Goal: Transaction & Acquisition: Purchase product/service

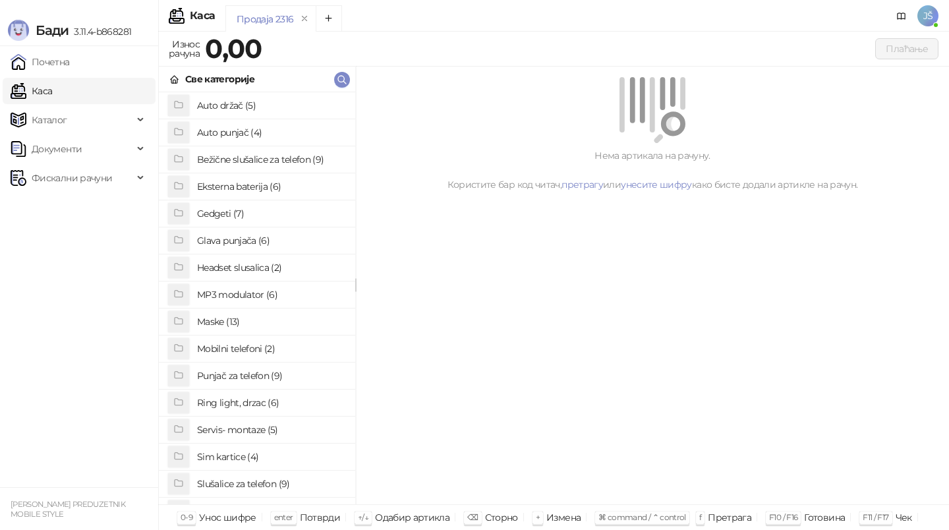
click at [238, 320] on h4 "Maske (13)" at bounding box center [271, 321] width 148 height 21
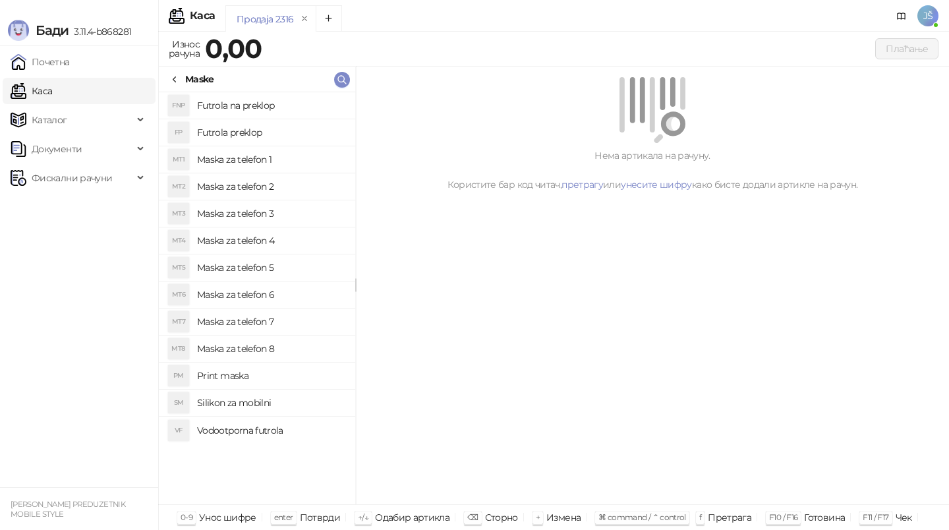
click at [255, 209] on h4 "Maska za telefon 3" at bounding box center [271, 213] width 148 height 21
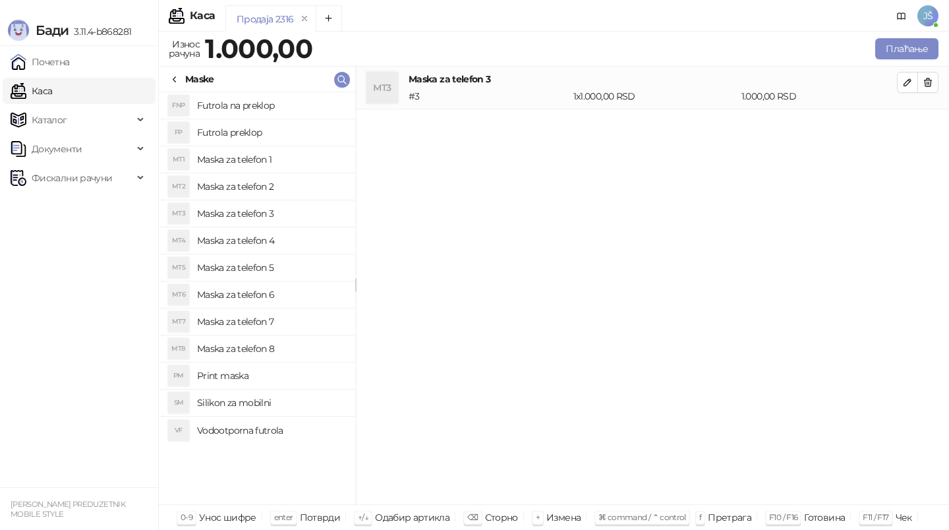
click at [192, 78] on div "Maske" at bounding box center [199, 79] width 29 height 14
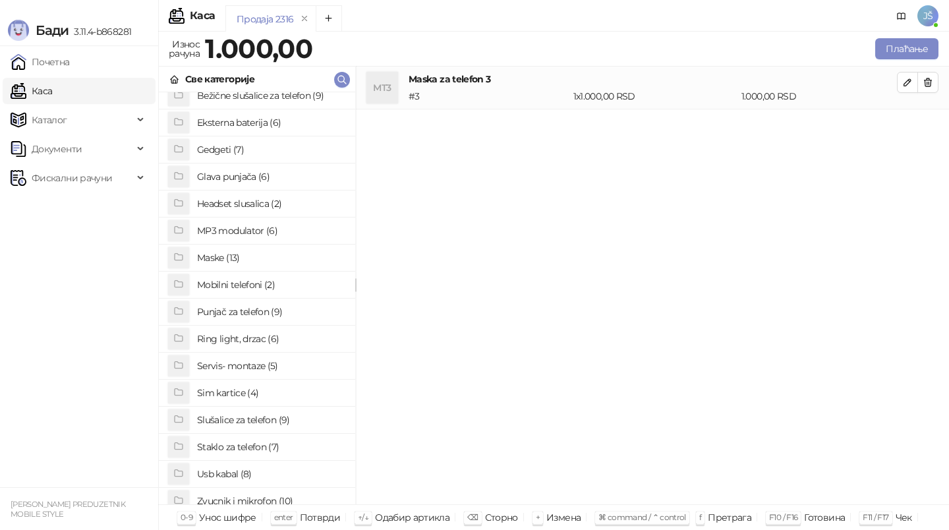
scroll to position [70, 0]
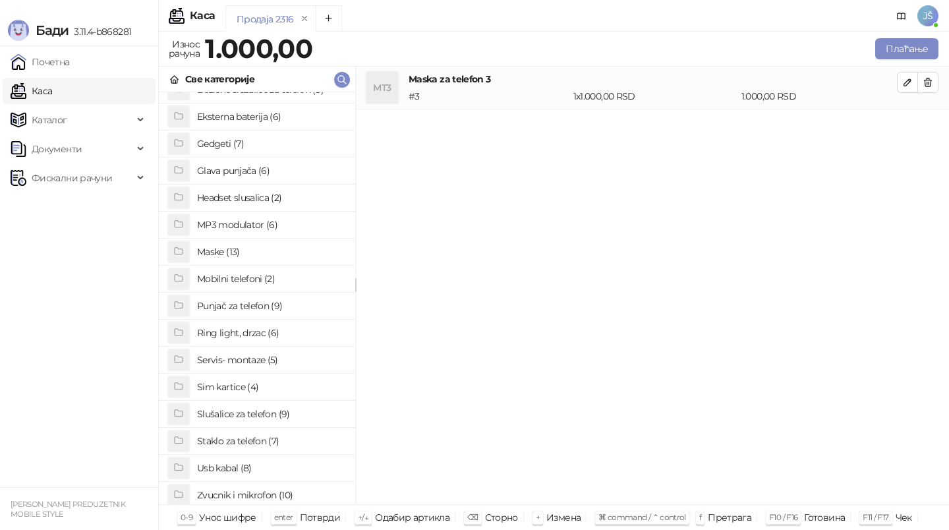
click at [256, 441] on h4 "Staklo za telefon (7)" at bounding box center [271, 440] width 148 height 21
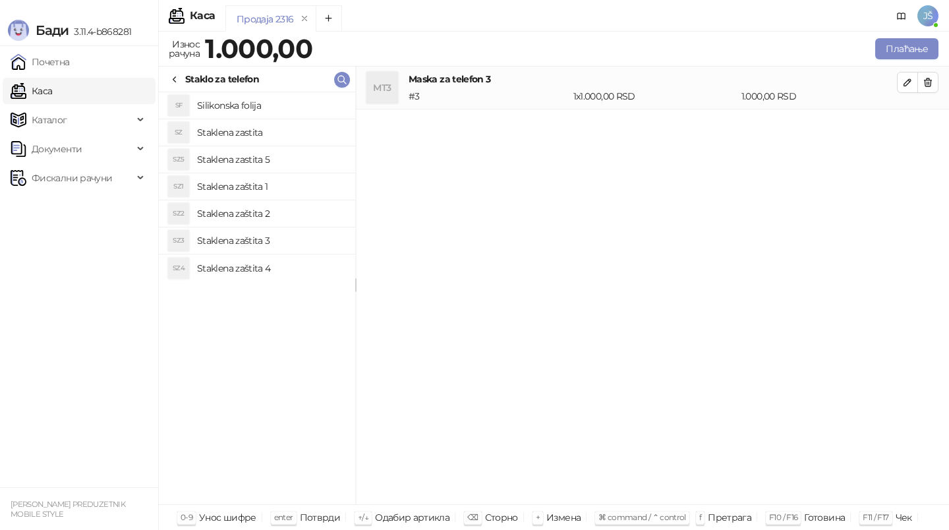
click at [298, 241] on h4 "Staklena zaštita 3" at bounding box center [271, 240] width 148 height 21
click at [285, 214] on h4 "Staklena zaštita 2" at bounding box center [271, 213] width 148 height 21
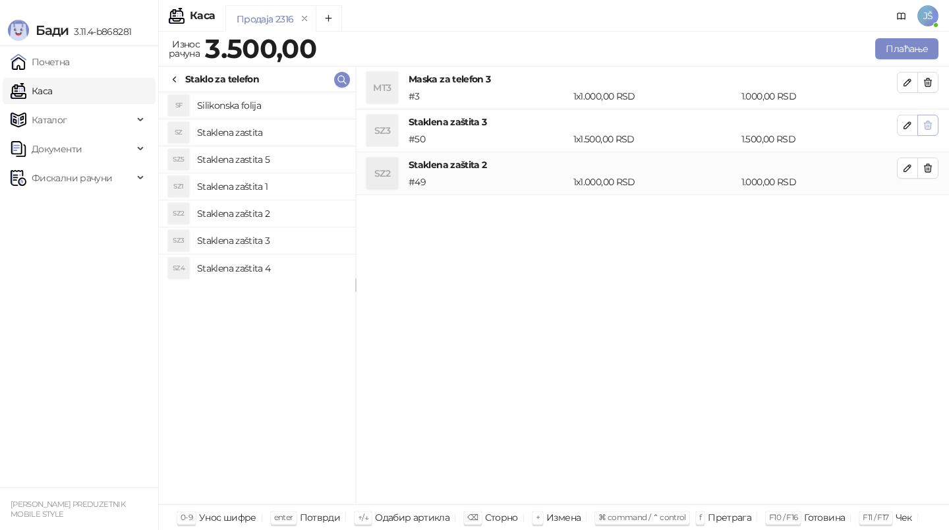
click at [930, 134] on button "button" at bounding box center [927, 125] width 21 height 21
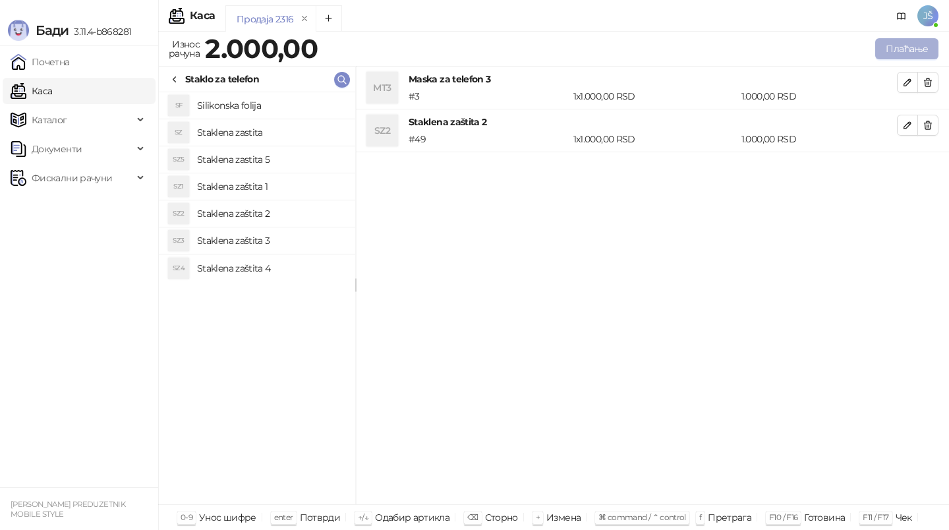
click at [889, 47] on button "Плаћање" at bounding box center [906, 48] width 63 height 21
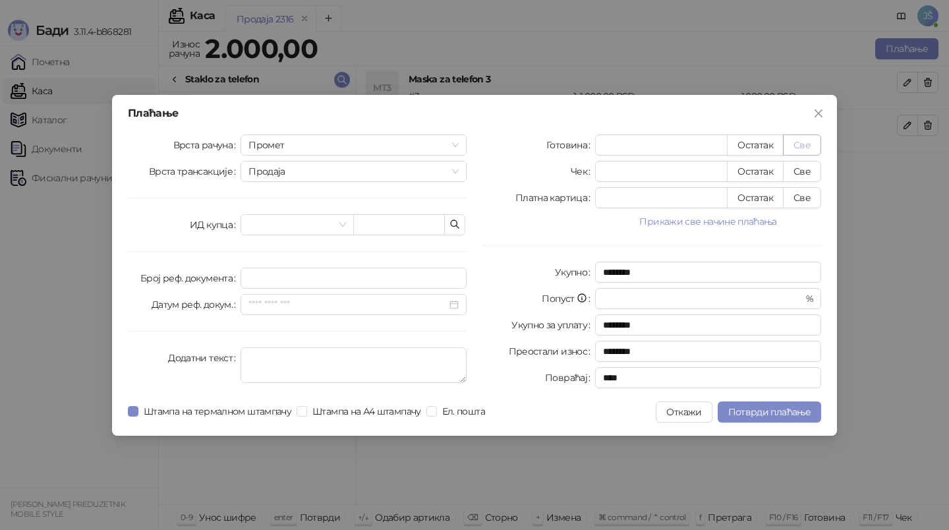
click at [813, 140] on button "Све" at bounding box center [802, 144] width 38 height 21
type input "****"
click at [790, 410] on span "Потврди плаћање" at bounding box center [769, 412] width 82 height 12
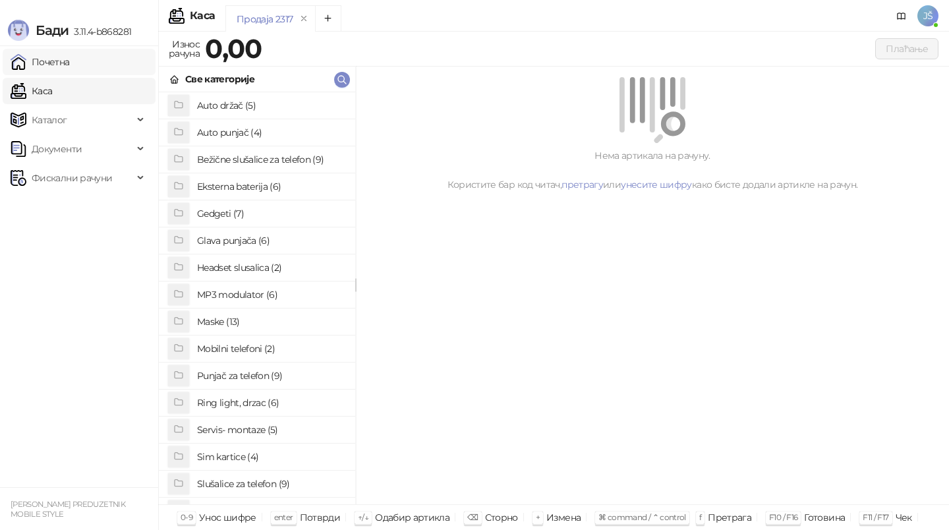
click at [70, 59] on link "Почетна" at bounding box center [40, 62] width 59 height 26
